Goal: Information Seeking & Learning: Find specific page/section

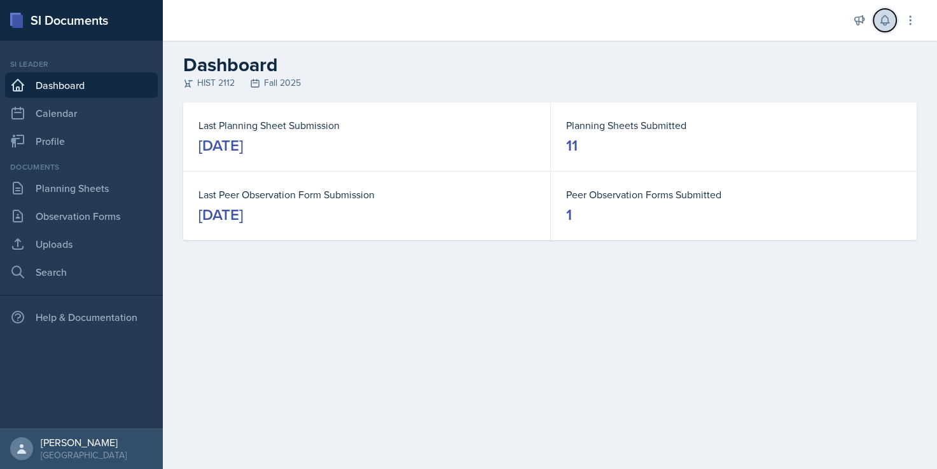
click at [890, 18] on icon at bounding box center [884, 20] width 13 height 13
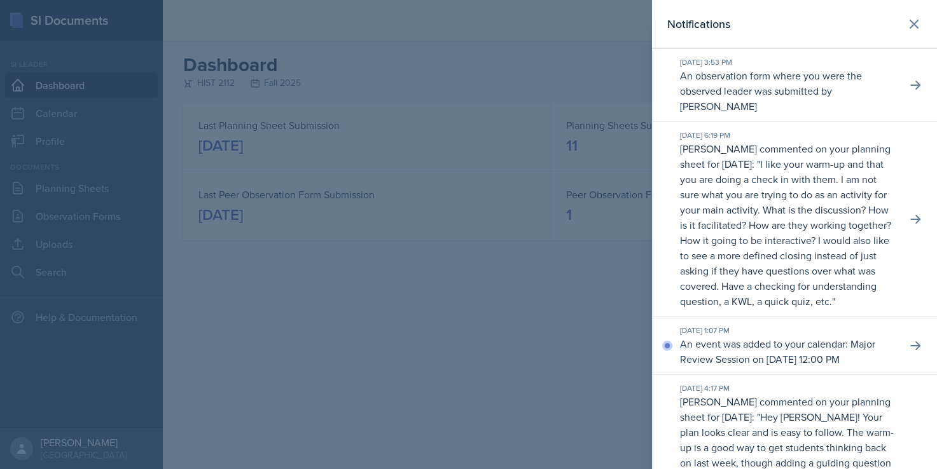
click at [534, 261] on div at bounding box center [468, 234] width 937 height 469
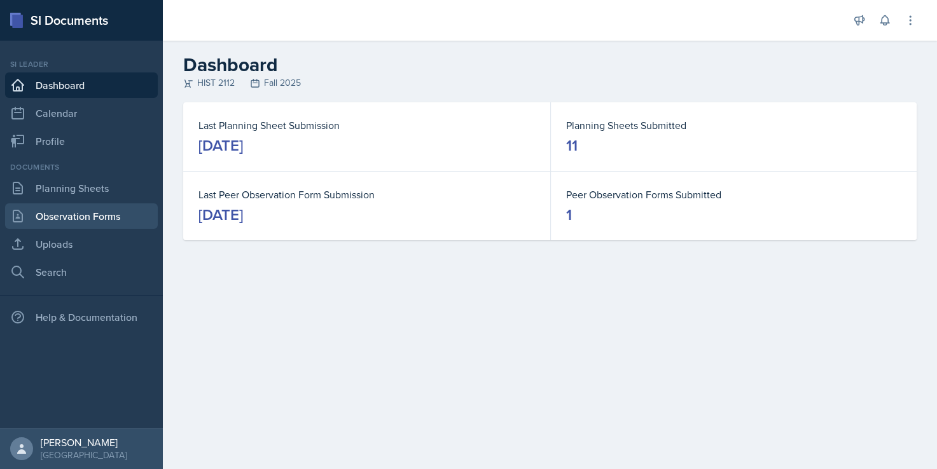
click at [61, 214] on link "Observation Forms" at bounding box center [81, 216] width 153 height 25
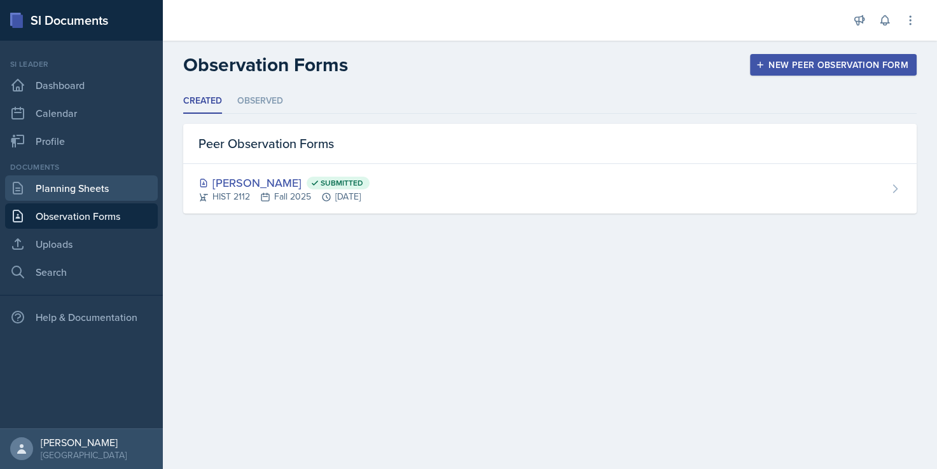
click at [69, 193] on link "Planning Sheets" at bounding box center [81, 188] width 153 height 25
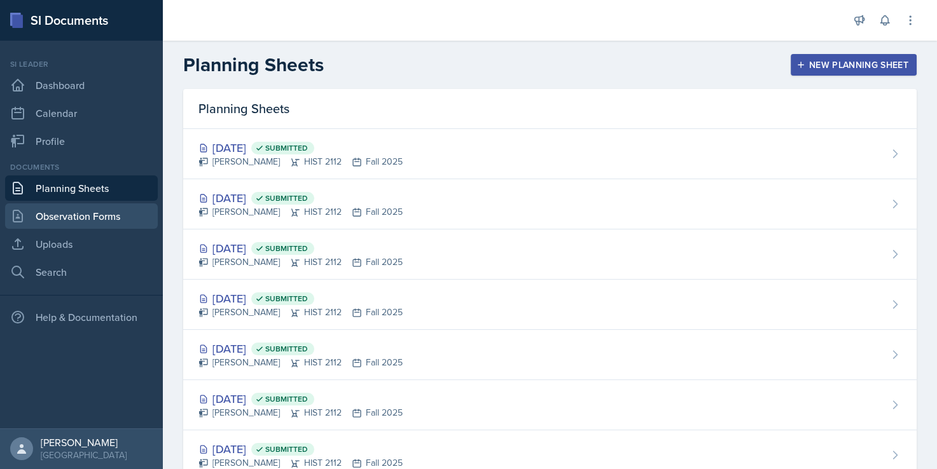
click at [65, 212] on link "Observation Forms" at bounding box center [81, 216] width 153 height 25
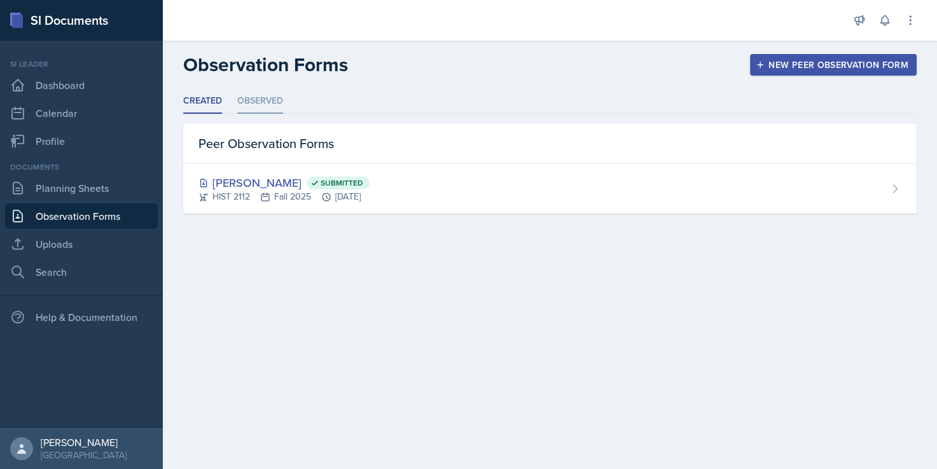
click at [249, 91] on li "Observed" at bounding box center [260, 101] width 46 height 25
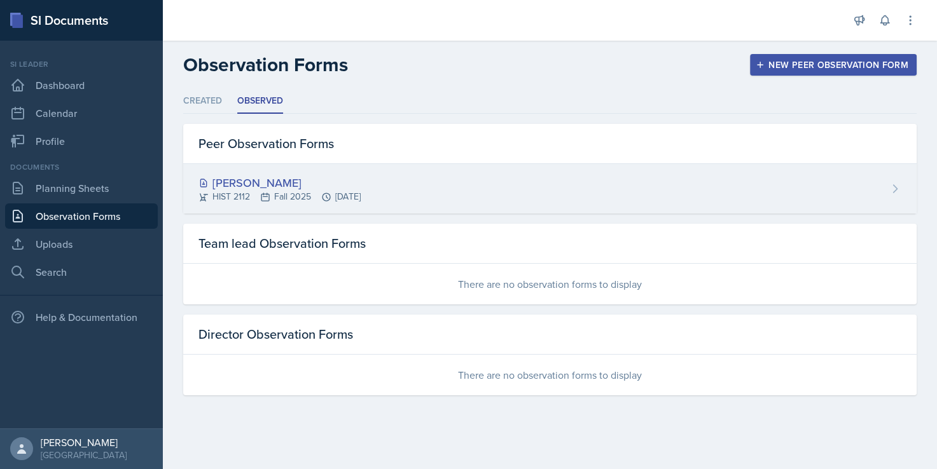
click at [232, 179] on div "[PERSON_NAME]" at bounding box center [279, 182] width 162 height 17
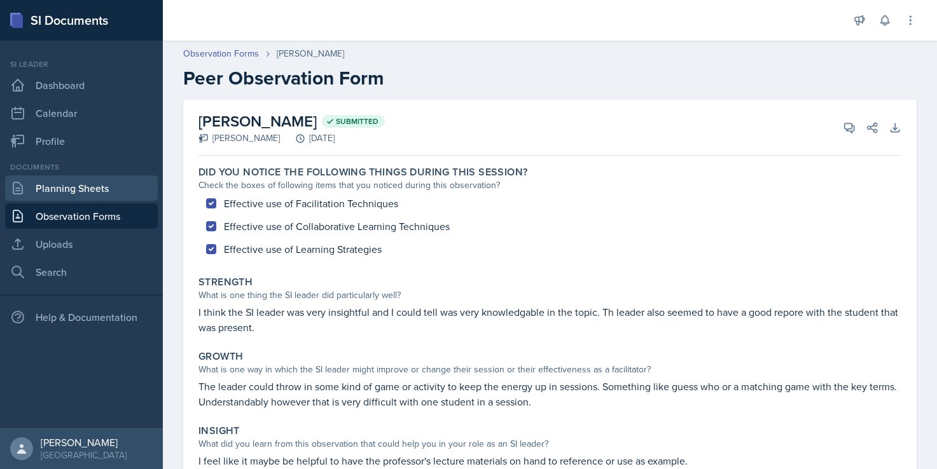
click at [61, 181] on link "Planning Sheets" at bounding box center [81, 188] width 153 height 25
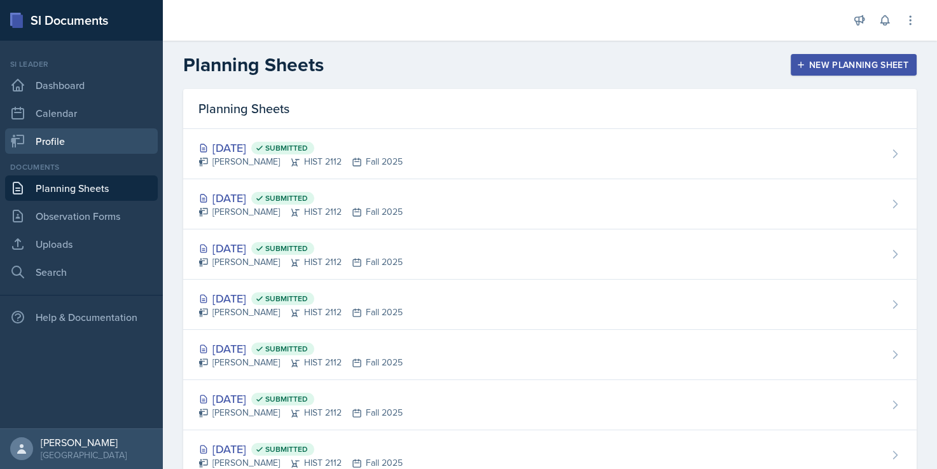
click at [59, 141] on link "Profile" at bounding box center [81, 140] width 153 height 25
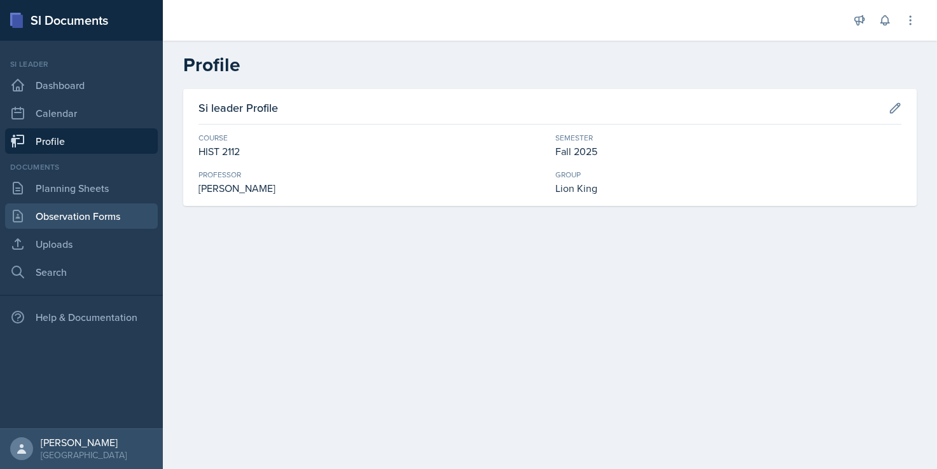
click at [66, 211] on link "Observation Forms" at bounding box center [81, 216] width 153 height 25
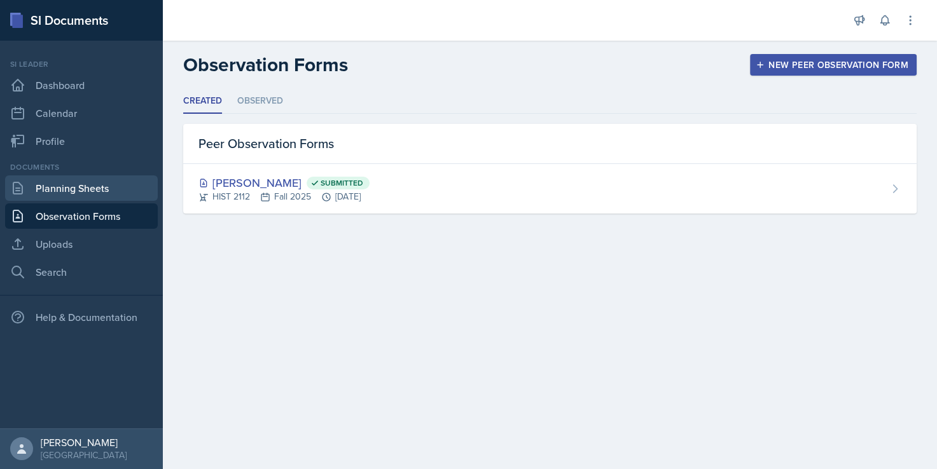
click at [66, 190] on link "Planning Sheets" at bounding box center [81, 188] width 153 height 25
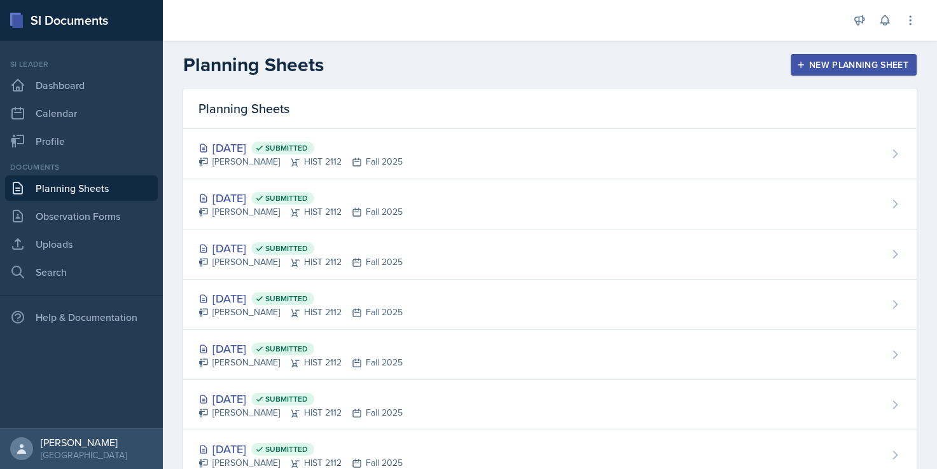
click at [66, 163] on div "Documents" at bounding box center [81, 167] width 153 height 11
click at [52, 133] on link "Profile" at bounding box center [81, 140] width 153 height 25
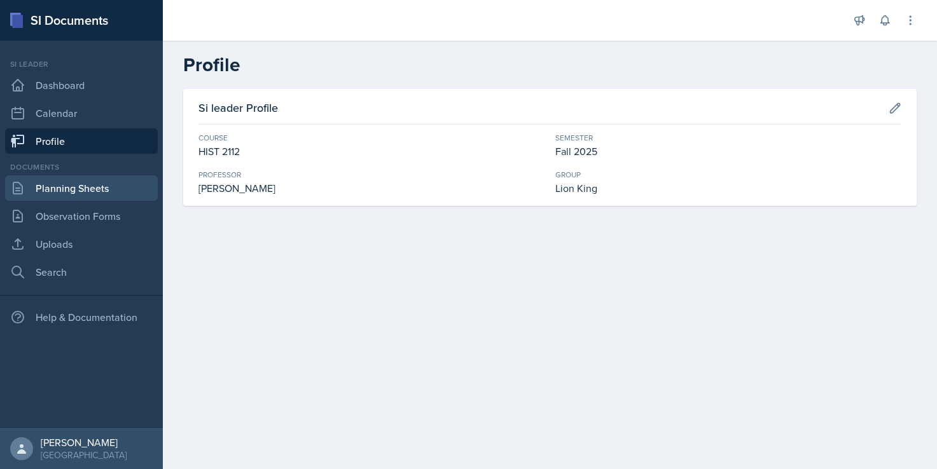
click at [59, 198] on link "Planning Sheets" at bounding box center [81, 188] width 153 height 25
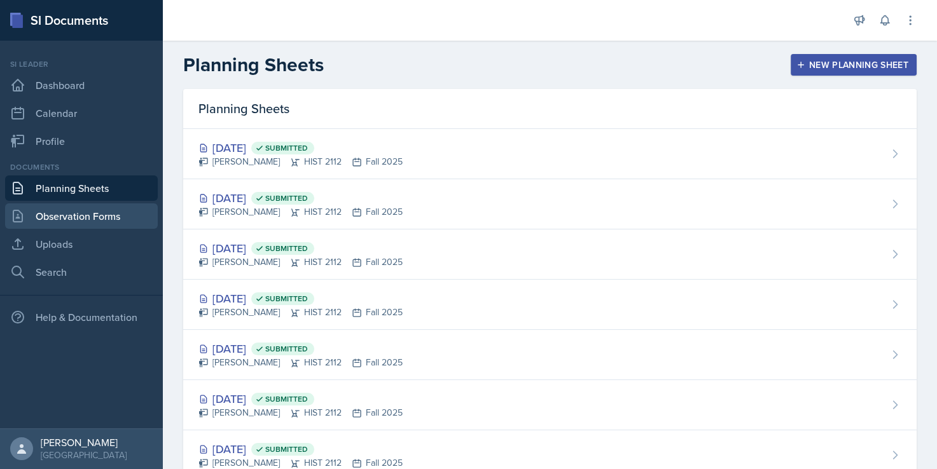
click at [59, 219] on link "Observation Forms" at bounding box center [81, 216] width 153 height 25
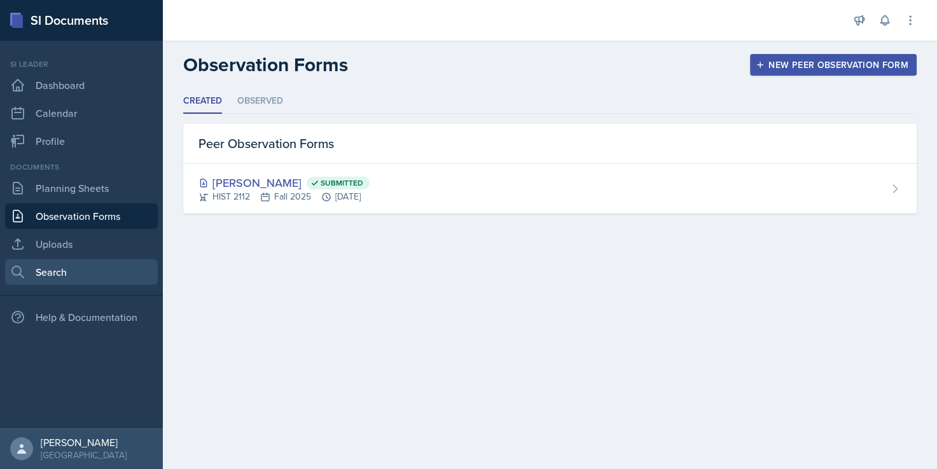
click at [59, 284] on link "Search" at bounding box center [81, 272] width 153 height 25
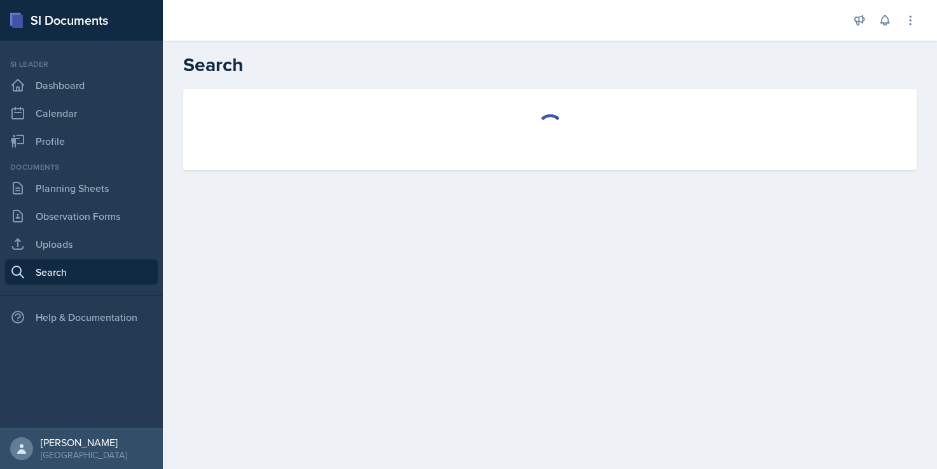
select select "all"
select select "1"
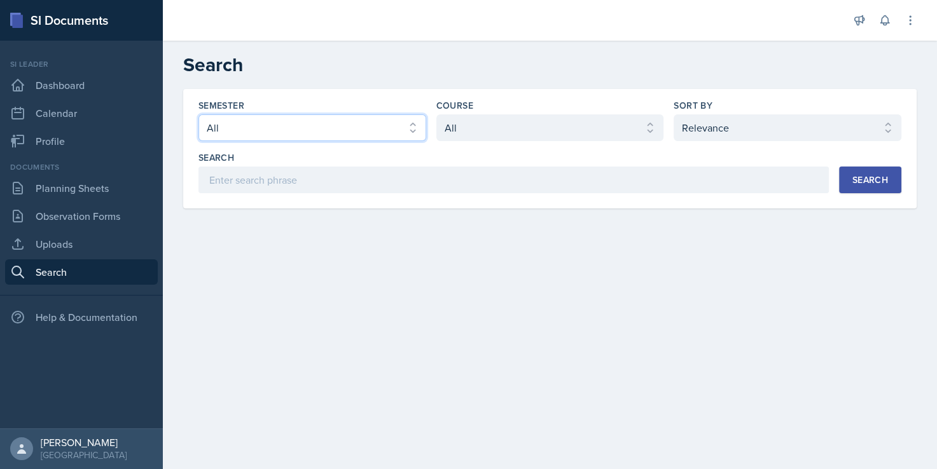
click at [267, 136] on select "Select semester All Fall 2025 Summer 2025 Spring 2025 Fall 2024 Summer 2024 Spr…" at bounding box center [312, 127] width 228 height 27
select select "2bed604d-1099-4043-b1bc-2365e8740244"
click at [198, 114] on select "Select semester All Fall 2025 Summer 2025 Spring 2025 Fall 2024 Summer 2024 Spr…" at bounding box center [312, 127] width 228 height 27
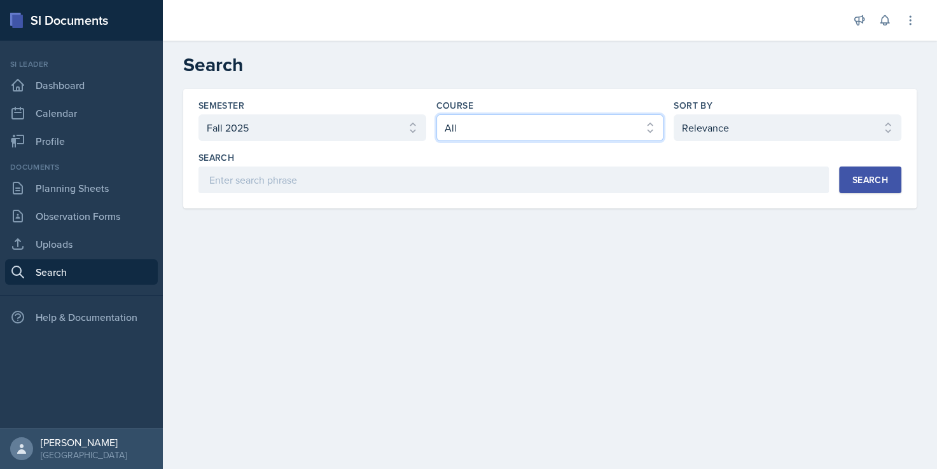
click at [520, 135] on select "Select course All ACCT 2101 ACCT 2102 ACCT 4050 ANTH 1102 ANTH 3301 ARCH 1000 A…" at bounding box center [550, 127] width 228 height 27
select select "e03f2d5a-f3a5-4e0e-9167-550ff5b2876a"
click at [436, 114] on select "Select course All ACCT 2101 ACCT 2102 ACCT 4050 ANTH 1102 ANTH 3301 ARCH 1000 A…" at bounding box center [550, 127] width 228 height 27
click at [888, 174] on button "Search" at bounding box center [870, 180] width 62 height 27
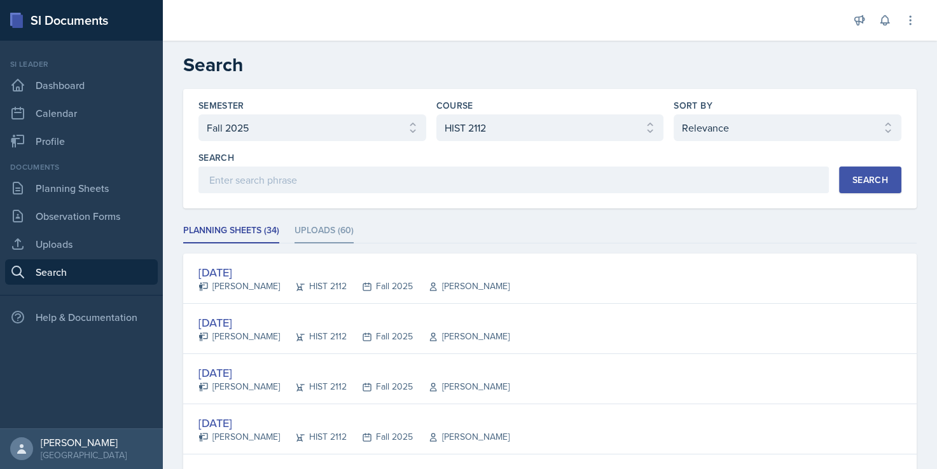
click at [321, 230] on li "Uploads (60)" at bounding box center [324, 231] width 59 height 25
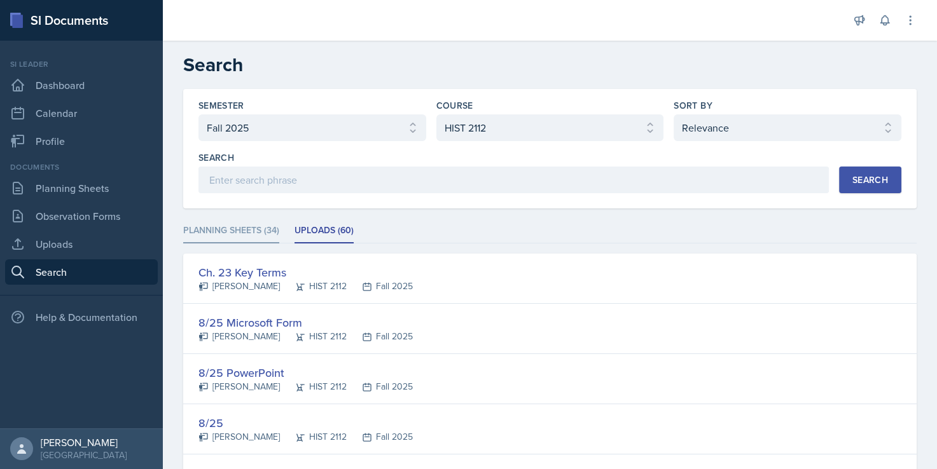
click at [261, 230] on li "Planning Sheets (34)" at bounding box center [231, 231] width 96 height 25
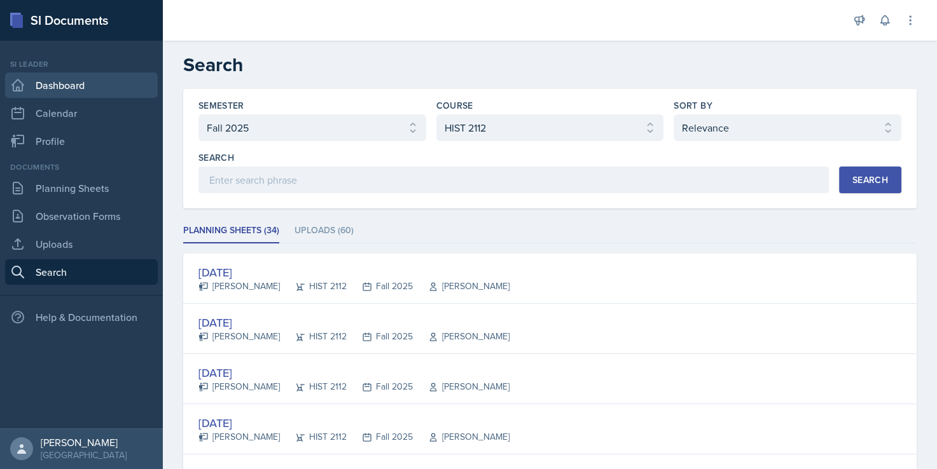
click at [102, 81] on link "Dashboard" at bounding box center [81, 85] width 153 height 25
